Goal: Find specific page/section: Find specific page/section

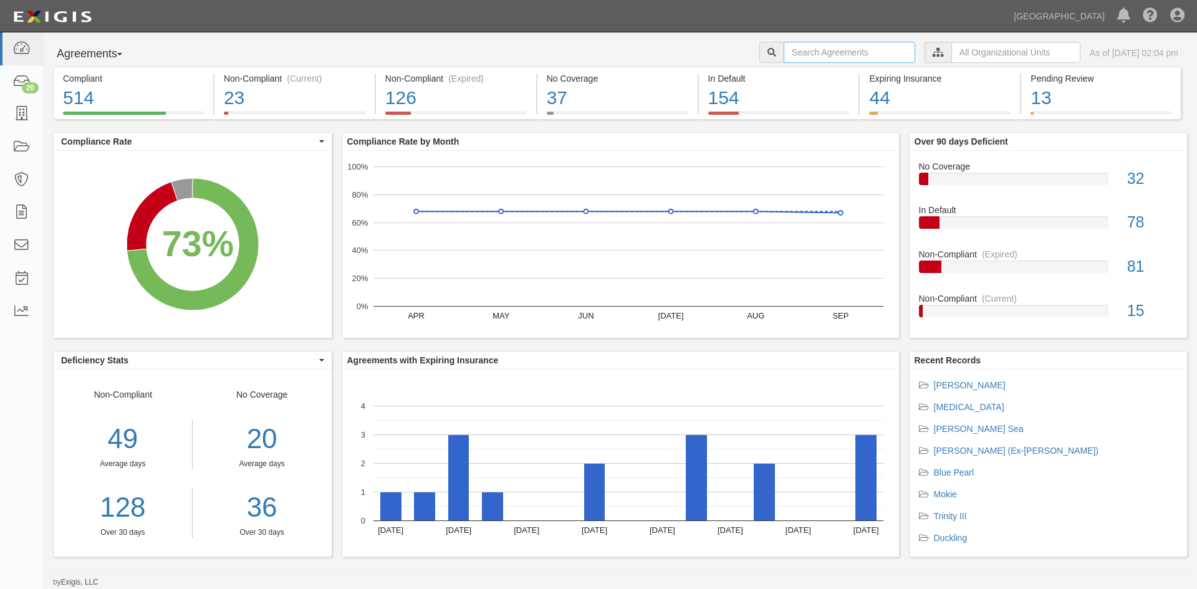
click at [795, 54] on input "text" at bounding box center [850, 52] width 132 height 21
type input "hubert taylor"
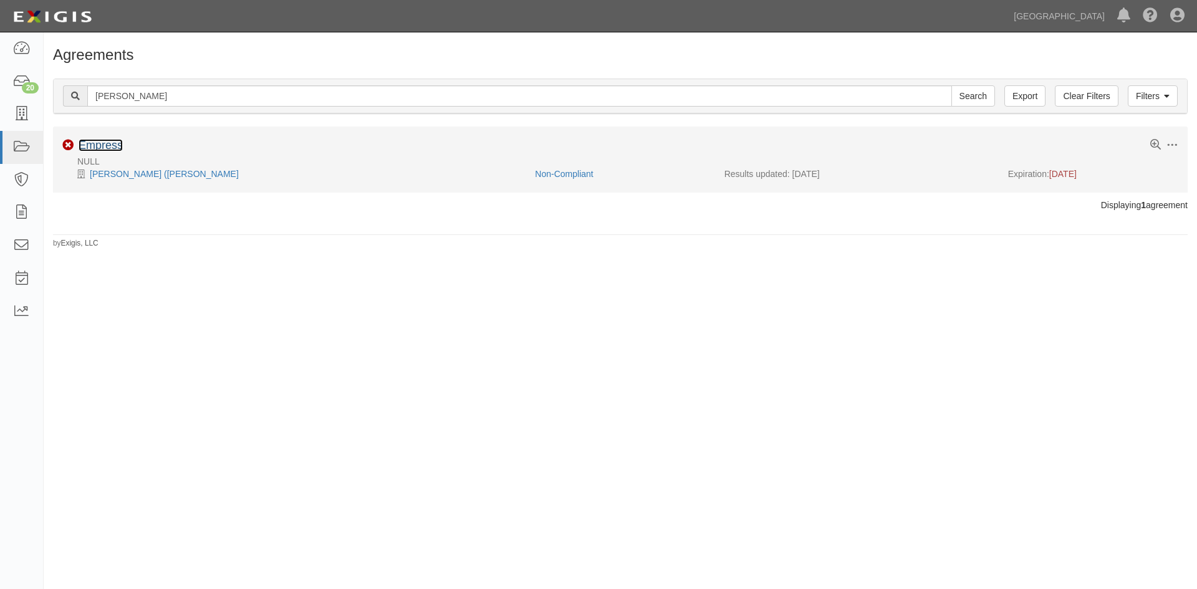
click at [88, 149] on link "Empress" at bounding box center [101, 145] width 44 height 12
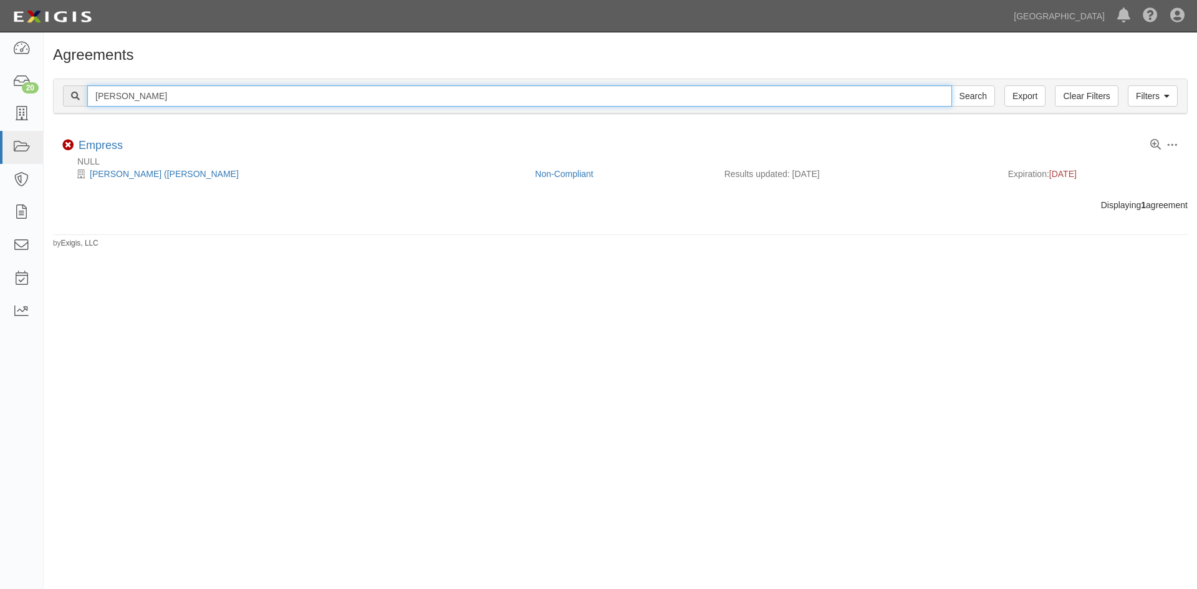
drag, startPoint x: 160, startPoint y: 97, endPoint x: 48, endPoint y: 97, distance: 111.6
click at [48, 97] on div "Filters Clear Filters Export hubert taylor Search Filters Compliance Status Com…" at bounding box center [620, 97] width 1153 height 57
type input "john brand"
click at [951, 85] on input "Search" at bounding box center [973, 95] width 44 height 21
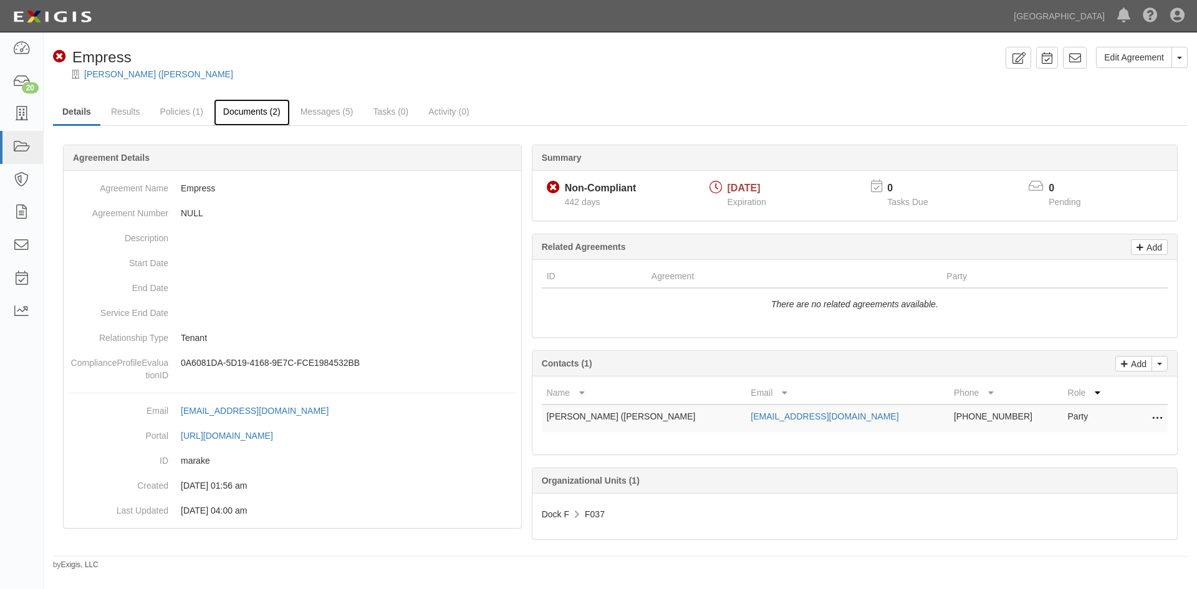
click at [270, 109] on link "Documents (2)" at bounding box center [252, 112] width 76 height 27
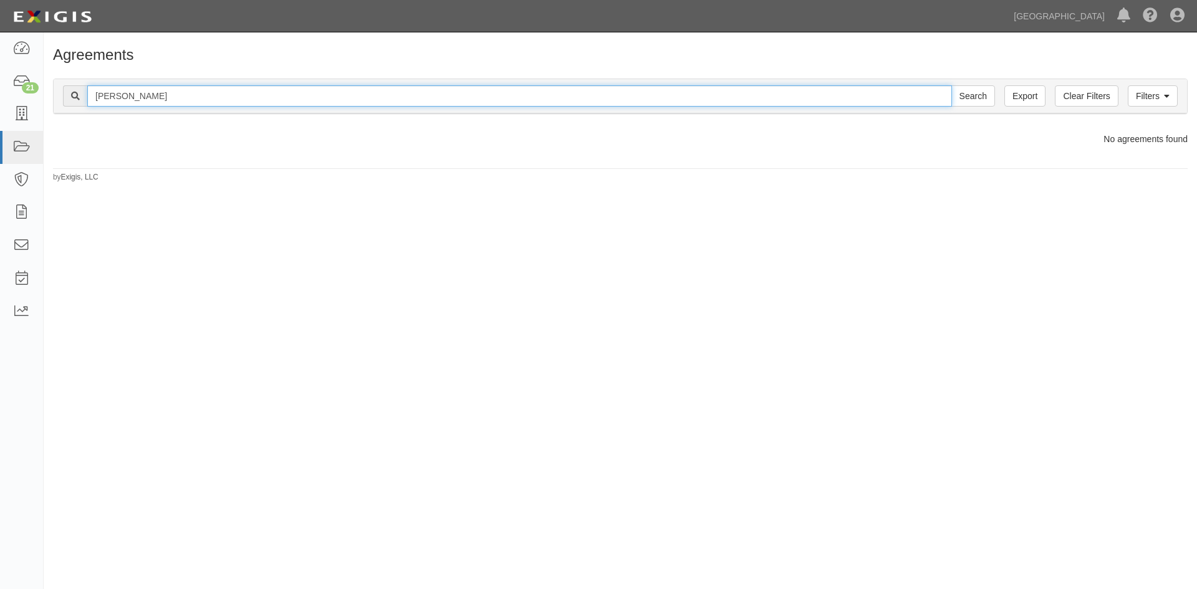
click at [188, 97] on input "john brand" at bounding box center [519, 95] width 865 height 21
type input "j"
type input "jason wells"
click at [951, 85] on input "Search" at bounding box center [973, 95] width 44 height 21
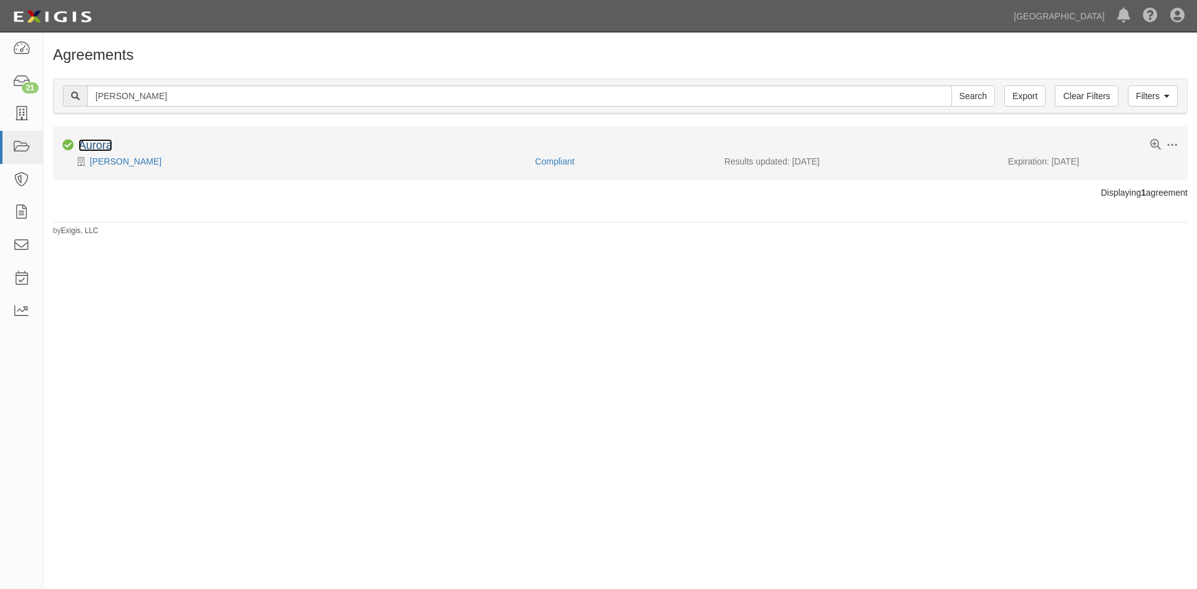
click at [112, 146] on link "Aurora" at bounding box center [96, 145] width 34 height 12
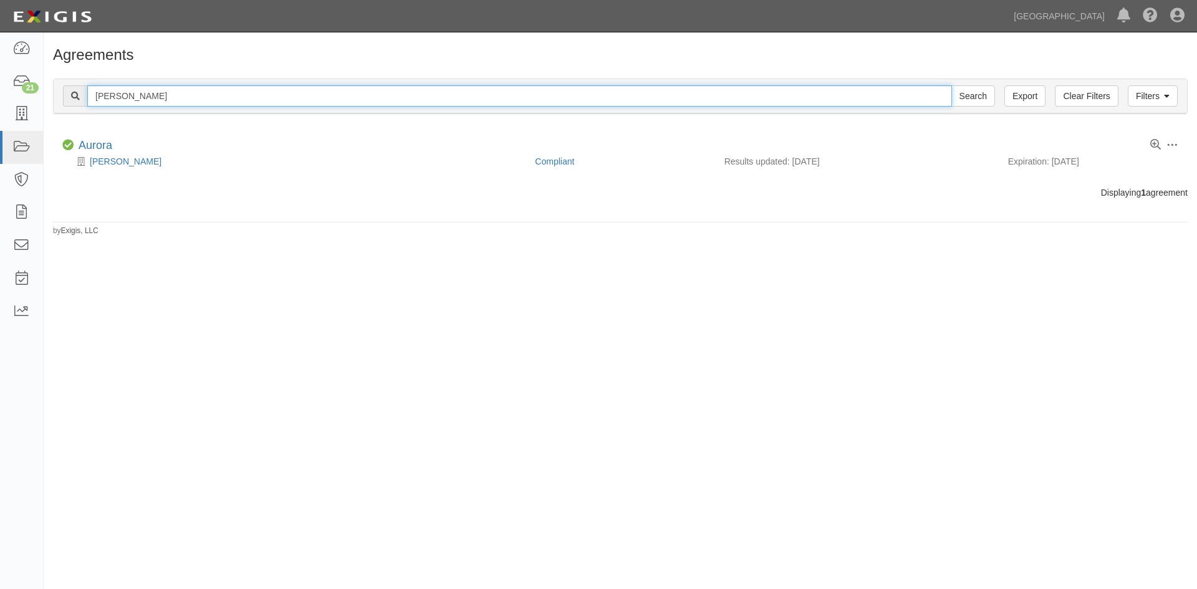
drag, startPoint x: 160, startPoint y: 98, endPoint x: 77, endPoint y: 100, distance: 83.6
click at [77, 100] on div "jason wells Search" at bounding box center [529, 95] width 932 height 21
type input "brose"
click at [951, 85] on input "Search" at bounding box center [973, 95] width 44 height 21
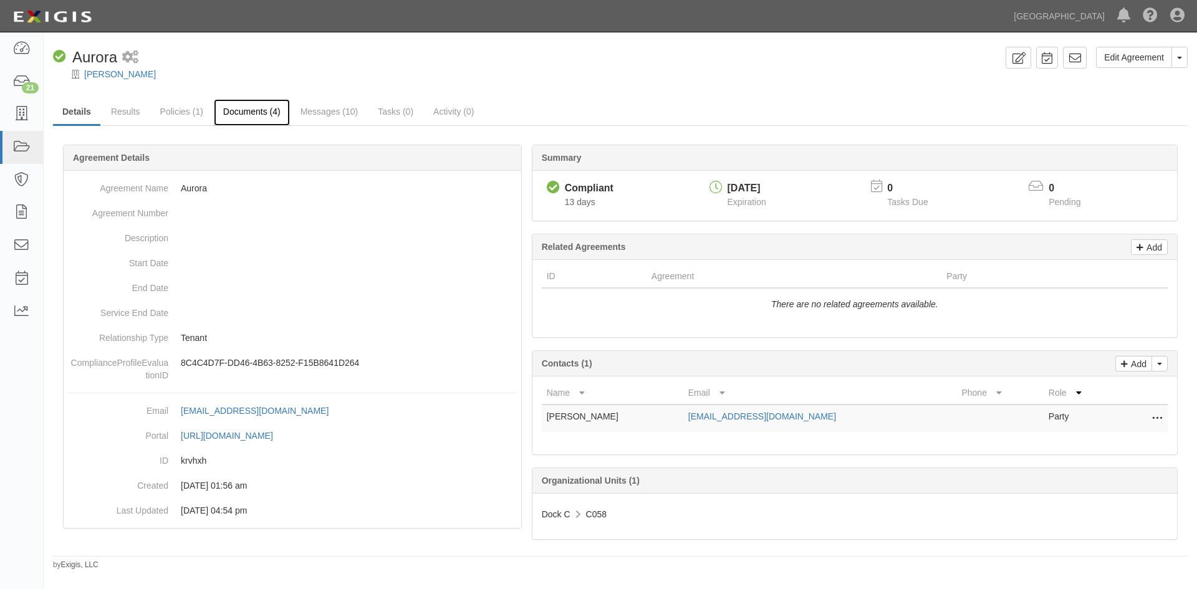
click at [250, 108] on link "Documents (4)" at bounding box center [252, 112] width 76 height 27
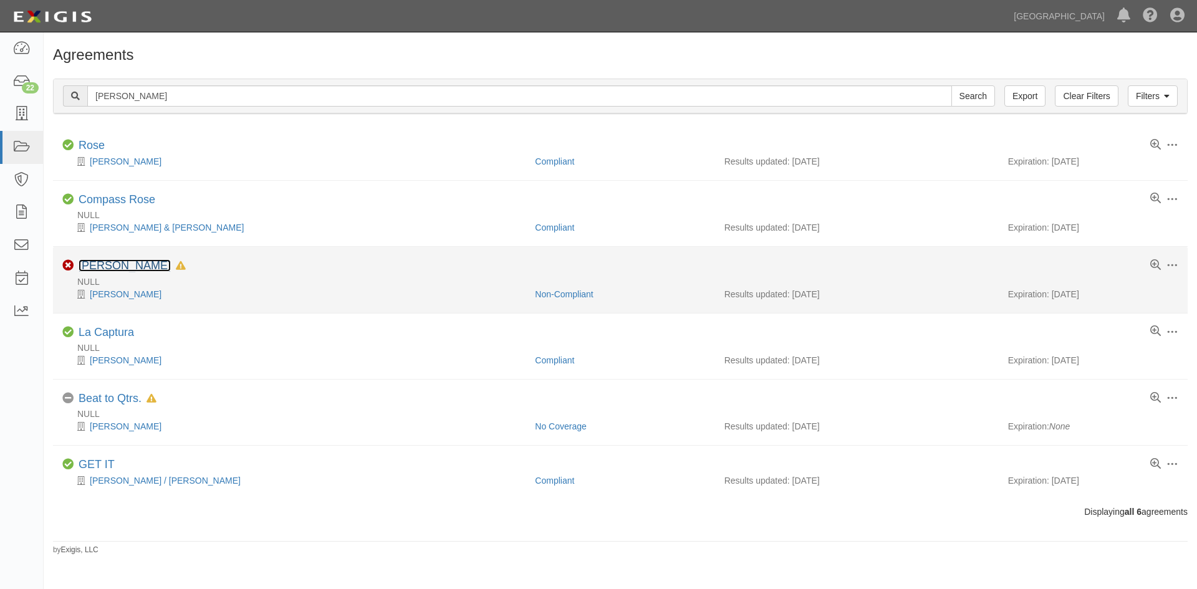
click at [100, 267] on link "[PERSON_NAME]" at bounding box center [125, 265] width 92 height 12
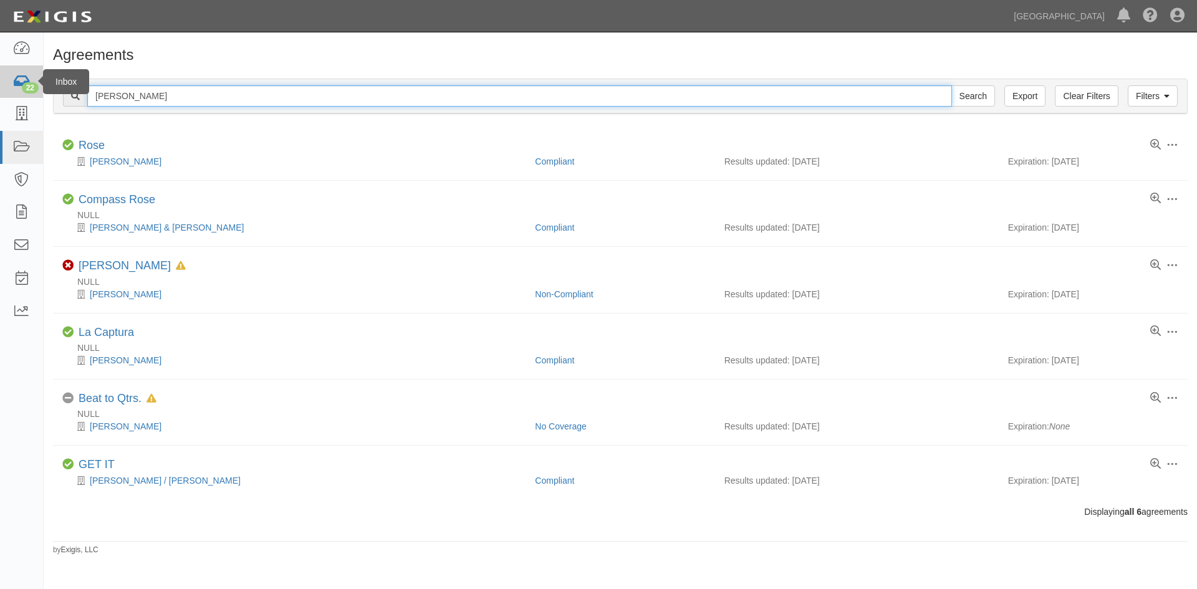
drag, startPoint x: 178, startPoint y: 95, endPoint x: 32, endPoint y: 95, distance: 145.9
click at [32, 95] on body "Toggle navigation Dashboard 22 Inbox Parties Agreements Coverages Documents Mes…" at bounding box center [598, 284] width 1197 height 568
type input "boland"
click at [951, 85] on input "Search" at bounding box center [973, 95] width 44 height 21
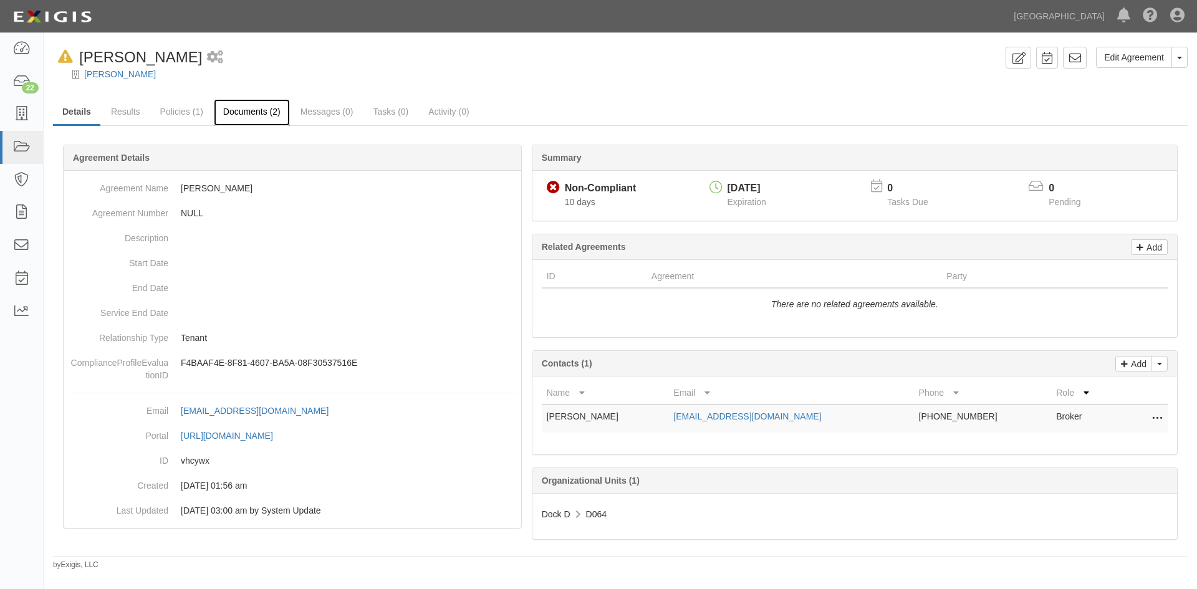
click at [256, 113] on link "Documents (2)" at bounding box center [252, 112] width 76 height 27
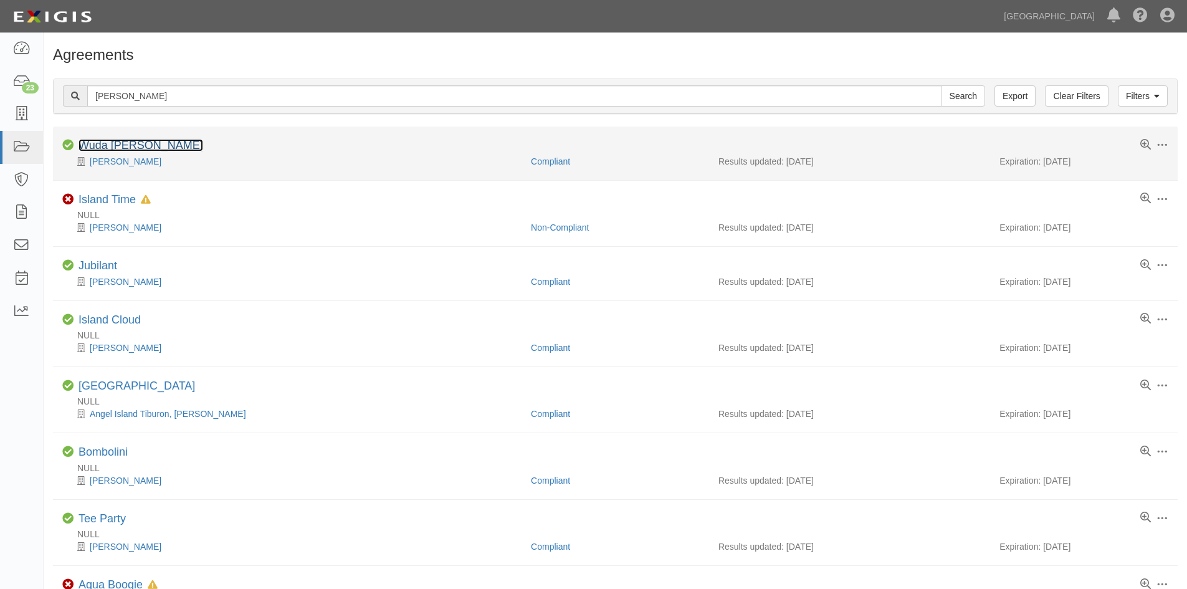
click at [140, 147] on link "Wuda [PERSON_NAME]" at bounding box center [141, 145] width 125 height 12
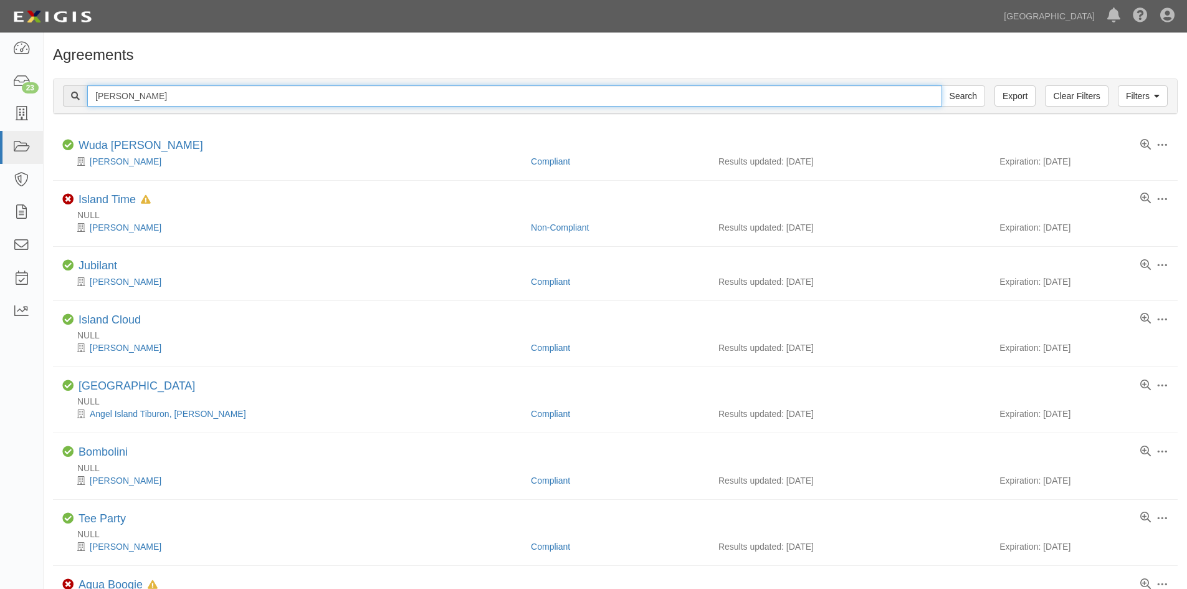
drag, startPoint x: 164, startPoint y: 105, endPoint x: 74, endPoint y: 103, distance: 89.8
click at [74, 103] on div "boland Search" at bounding box center [524, 95] width 923 height 21
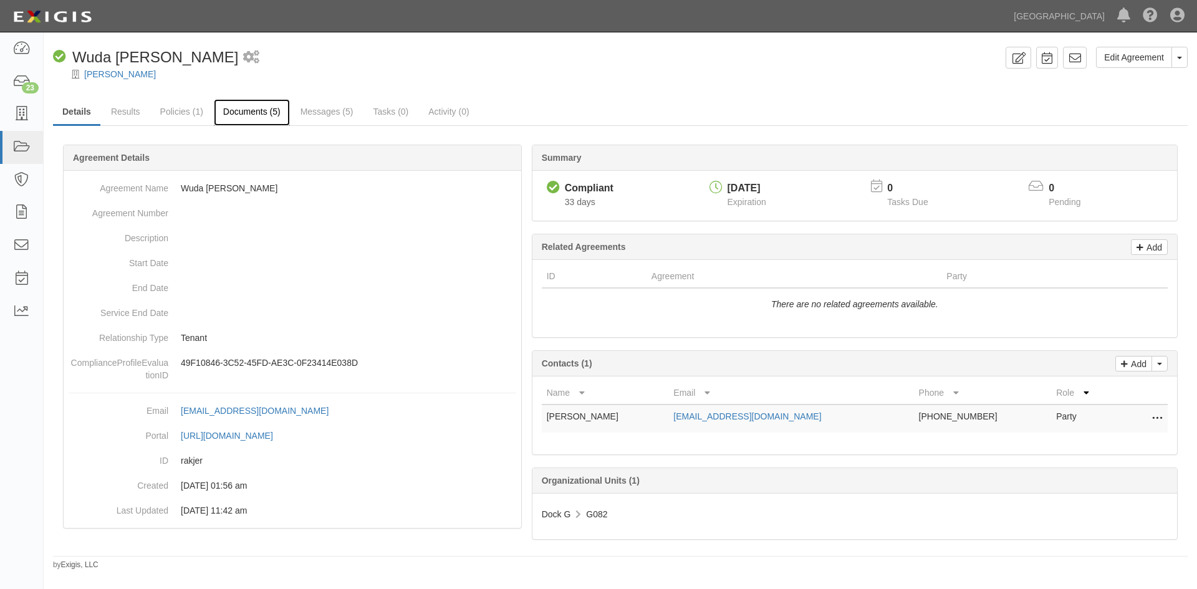
click at [256, 113] on link "Documents (5)" at bounding box center [252, 112] width 76 height 27
